Goal: Task Accomplishment & Management: Complete application form

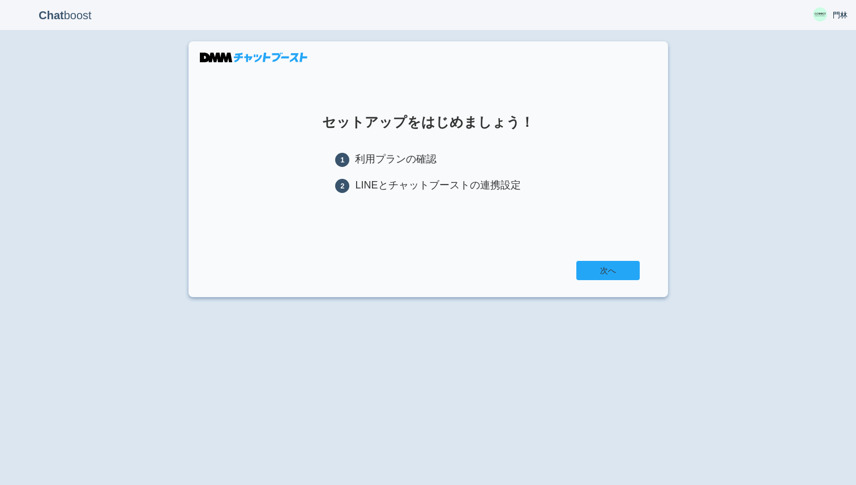
click at [602, 271] on link "次へ" at bounding box center [607, 270] width 63 height 19
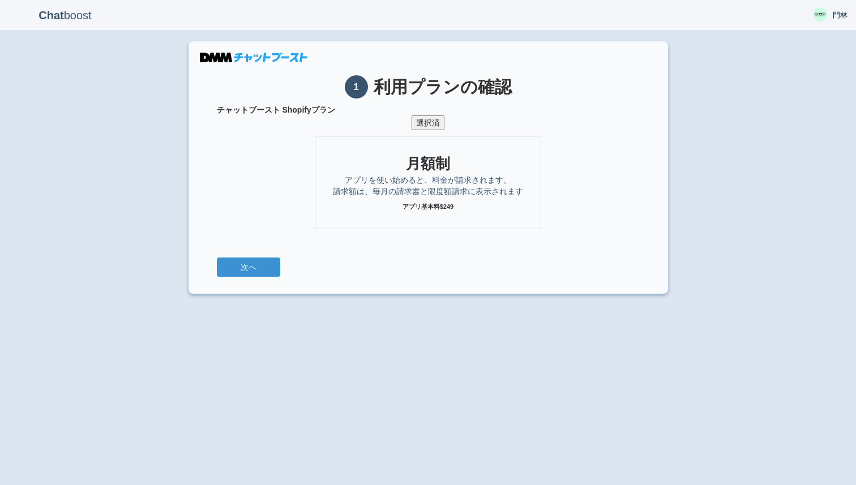
click at [234, 59] on img at bounding box center [254, 58] width 108 height 10
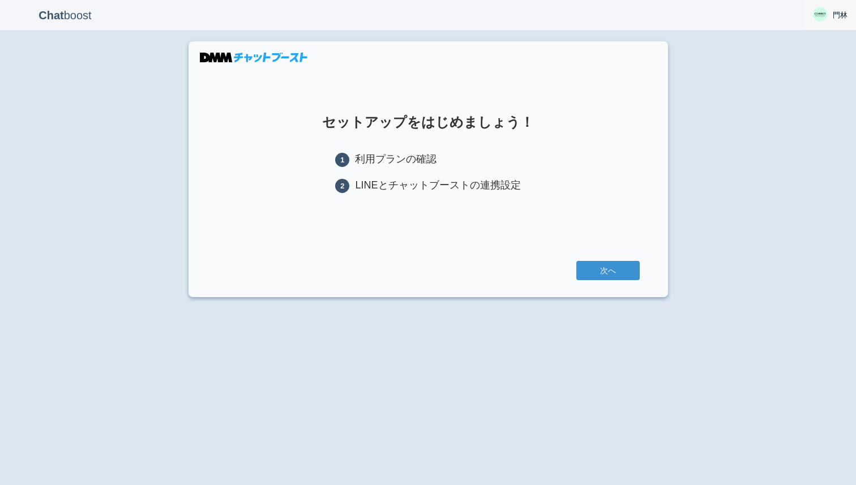
click at [821, 14] on img at bounding box center [820, 14] width 14 height 14
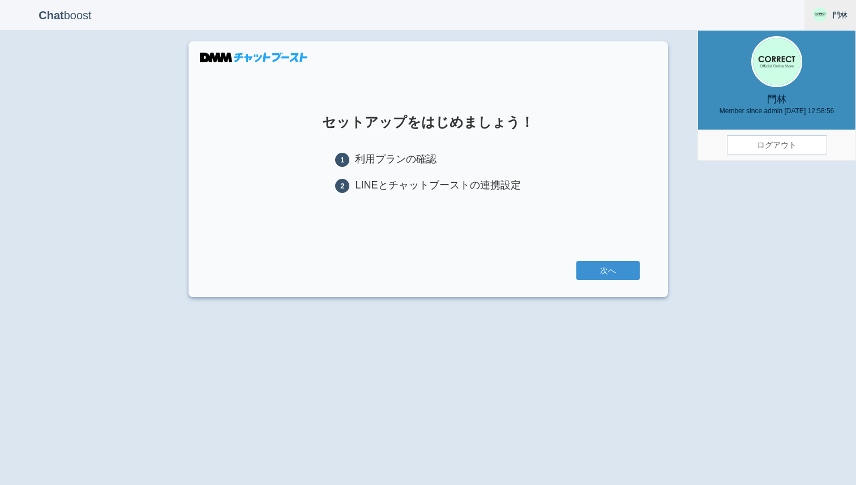
click at [821, 14] on img at bounding box center [820, 14] width 14 height 14
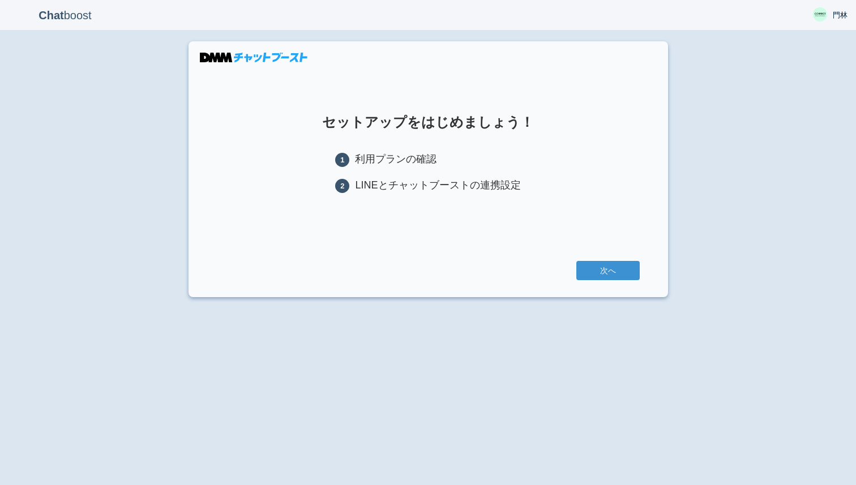
click at [58, 15] on b "Chat" at bounding box center [50, 15] width 25 height 12
click at [620, 273] on link "次へ" at bounding box center [607, 270] width 63 height 19
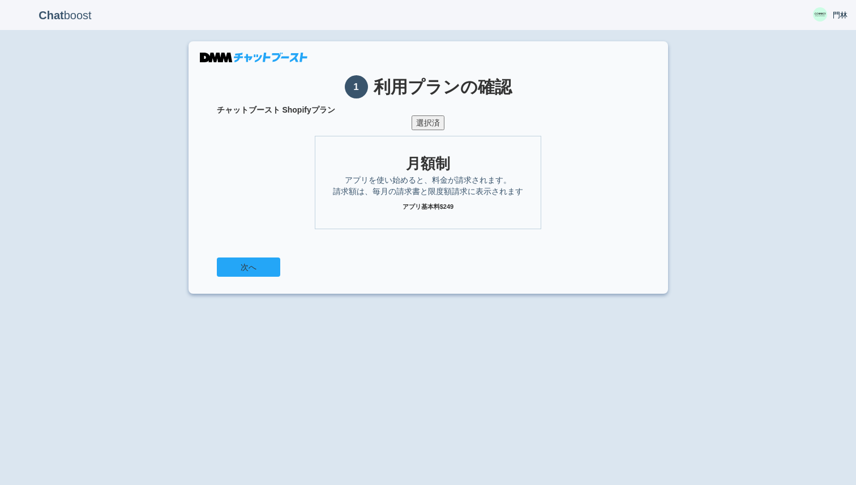
click at [249, 265] on button "次へ" at bounding box center [248, 267] width 63 height 19
